Goal: Download file/media

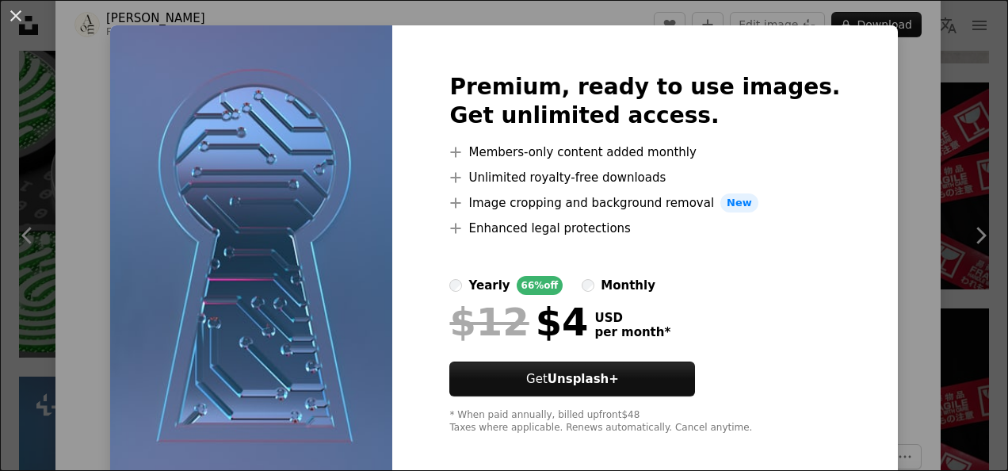
scroll to position [38, 0]
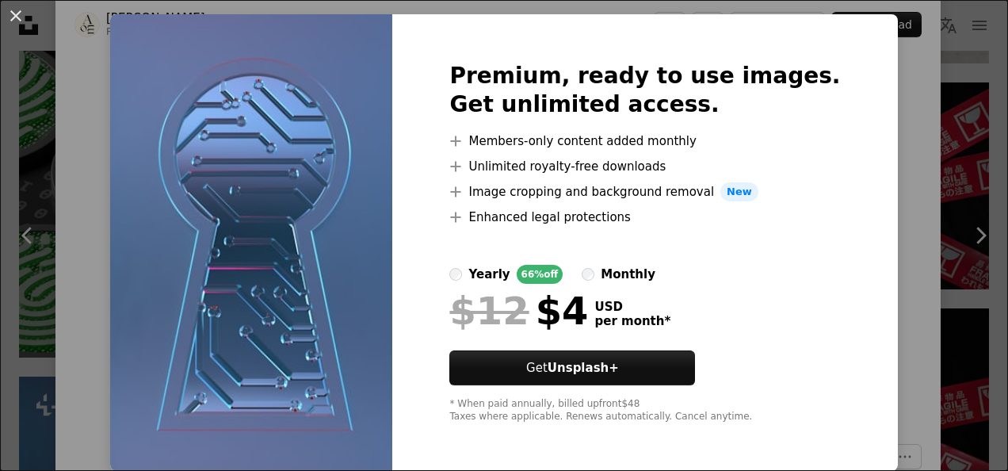
click at [862, 165] on div "An X shape Premium, ready to use images. Get unlimited access. A plus sign Memb…" at bounding box center [504, 235] width 1008 height 471
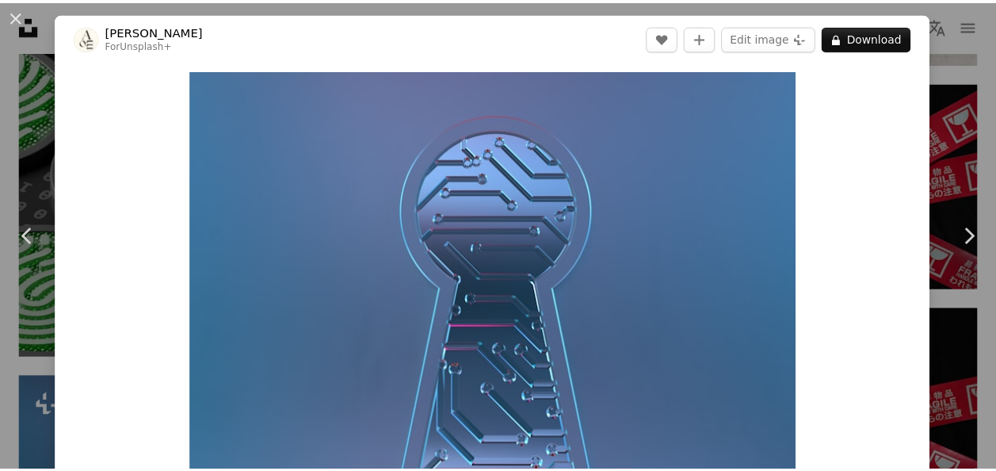
scroll to position [412, 0]
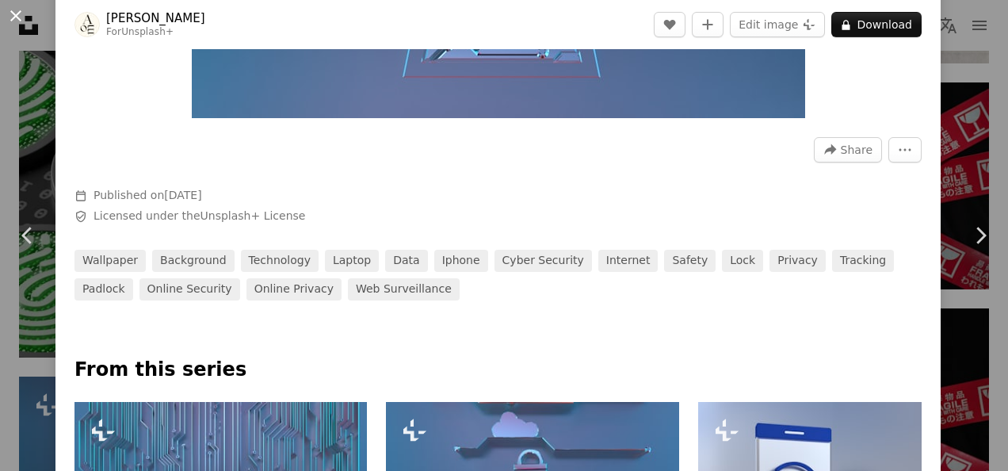
click at [17, 10] on button "An X shape" at bounding box center [15, 15] width 19 height 19
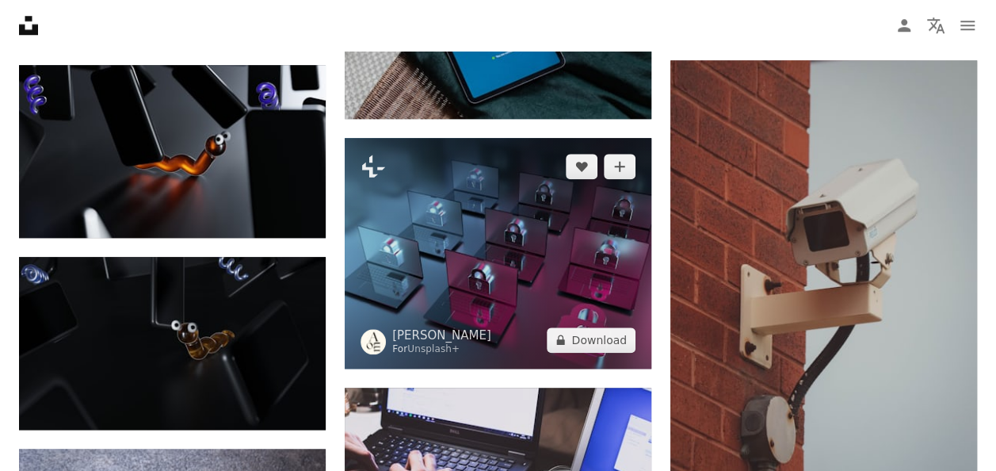
scroll to position [6709, 0]
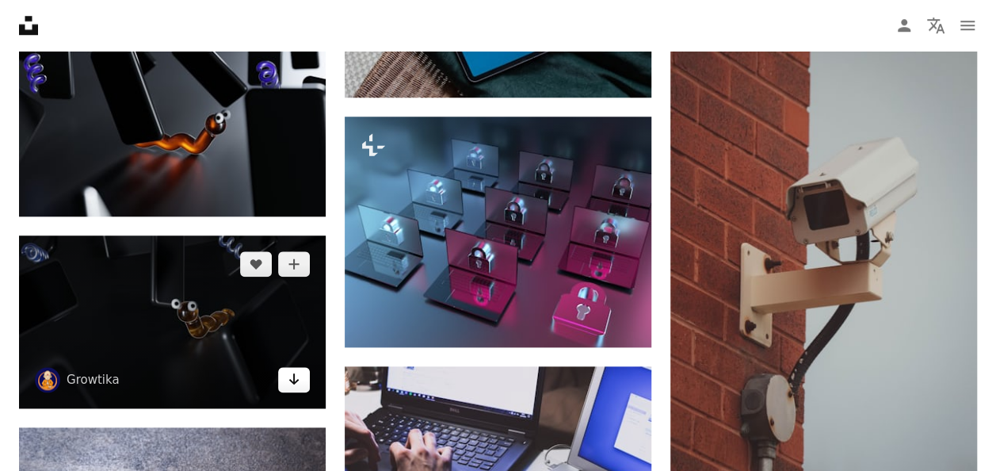
click at [301, 371] on link "Arrow pointing down" at bounding box center [294, 379] width 32 height 25
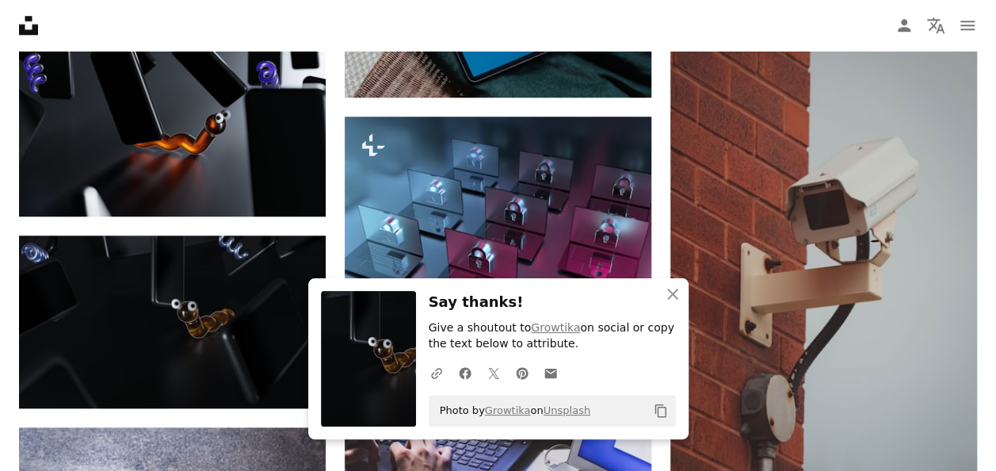
click at [672, 296] on icon "An X shape" at bounding box center [672, 293] width 19 height 19
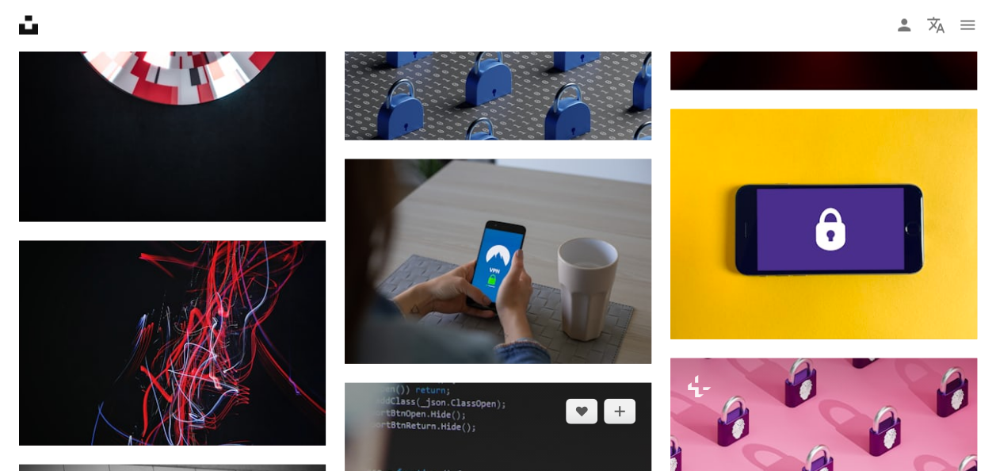
scroll to position [7608, 0]
